Goal: Navigation & Orientation: Go to known website

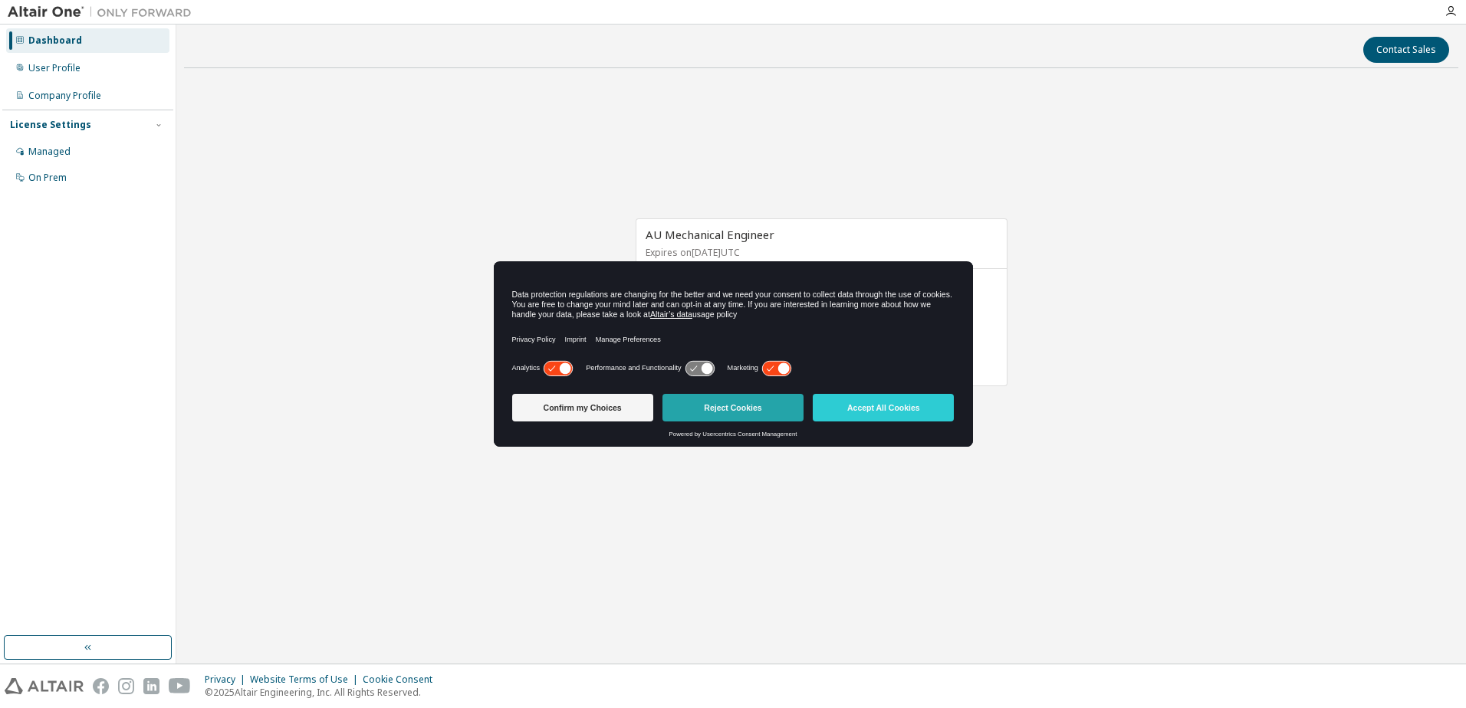
click at [751, 413] on button "Reject Cookies" at bounding box center [732, 408] width 141 height 28
